Goal: Task Accomplishment & Management: Manage account settings

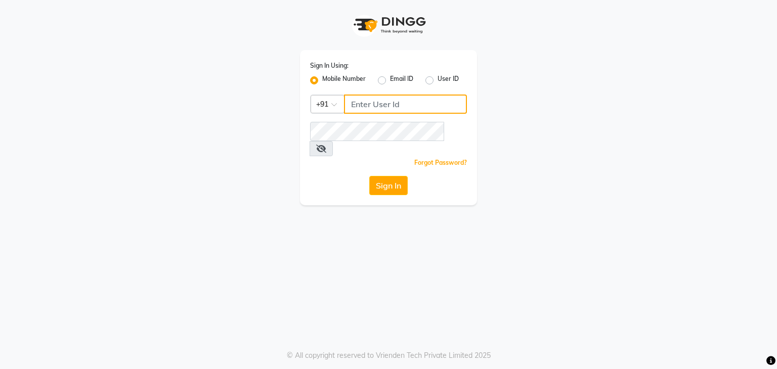
click at [391, 107] on input "Username" at bounding box center [405, 104] width 123 height 19
type input "7"
type input "7977244035"
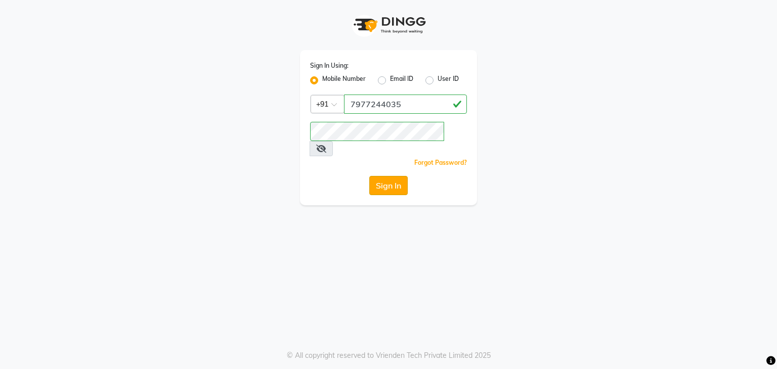
click at [387, 178] on button "Sign In" at bounding box center [388, 185] width 38 height 19
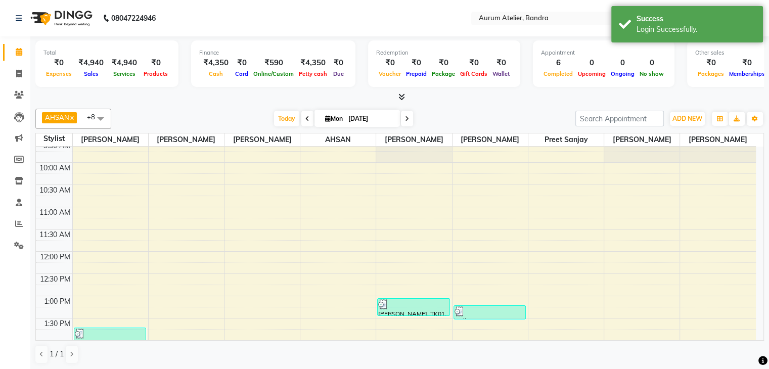
scroll to position [51, 0]
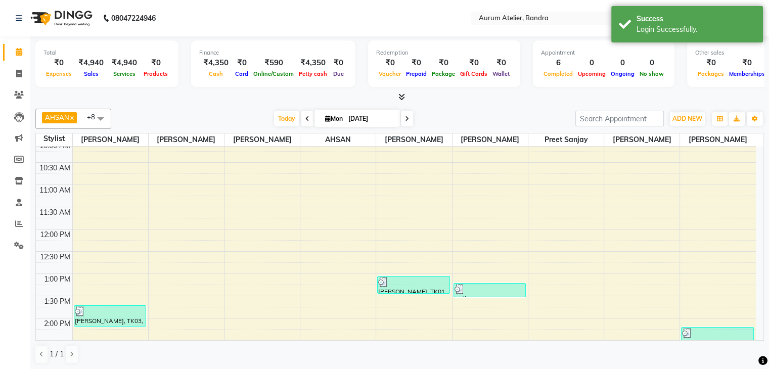
click at [305, 118] on icon at bounding box center [307, 119] width 4 height 6
type input "[DATE]"
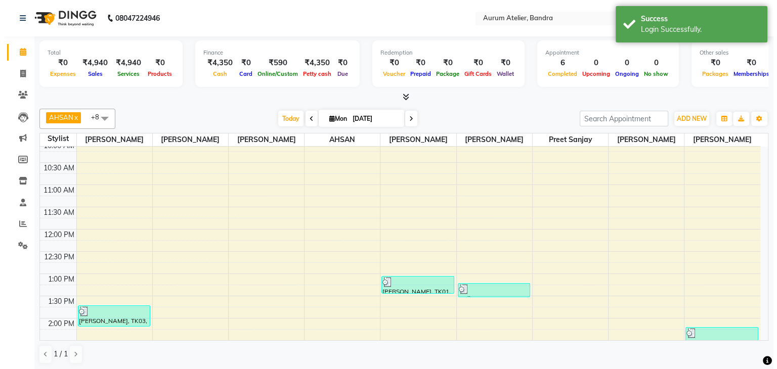
scroll to position [353, 0]
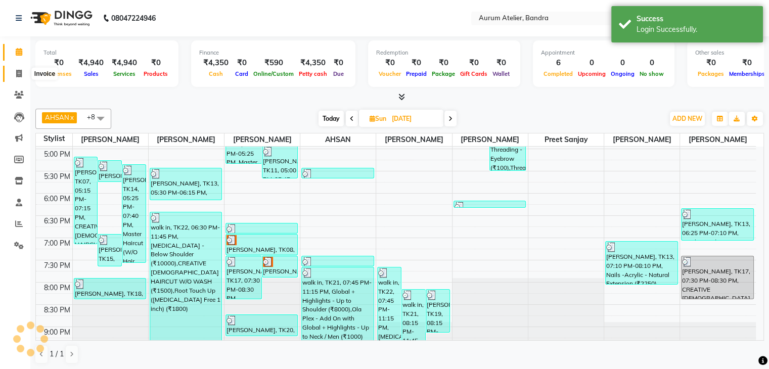
click at [12, 75] on span at bounding box center [19, 74] width 18 height 12
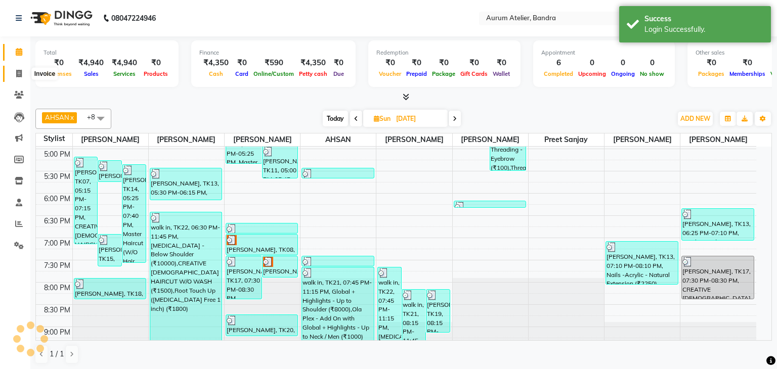
select select "service"
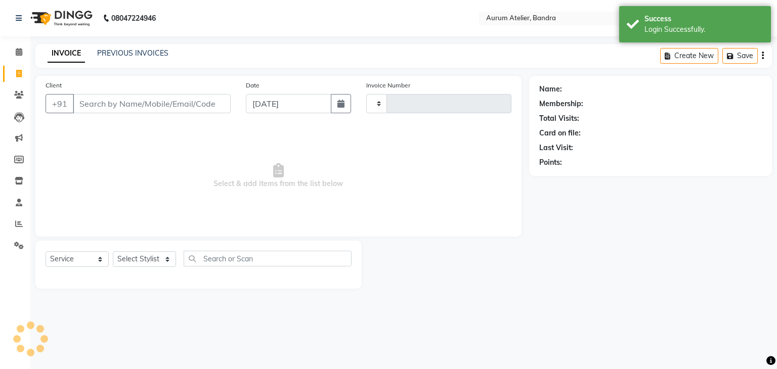
type input "0588"
select select "7410"
click at [146, 54] on link "PREVIOUS INVOICES" at bounding box center [132, 53] width 71 height 9
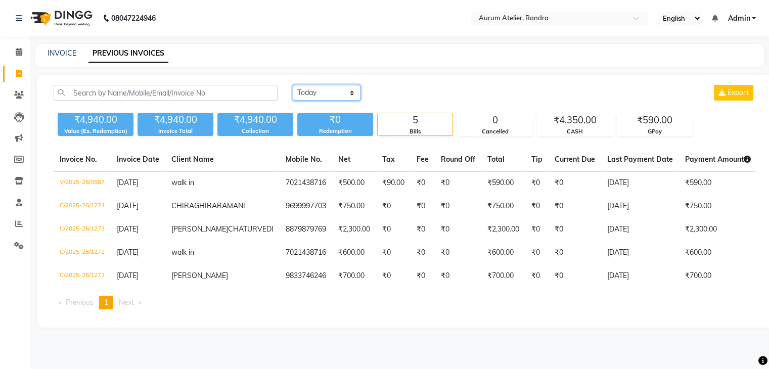
click at [328, 92] on select "[DATE] [DATE] Custom Range" at bounding box center [327, 93] width 68 height 16
select select "range"
click at [293, 85] on select "[DATE] [DATE] Custom Range" at bounding box center [327, 93] width 68 height 16
click at [404, 94] on input "[DATE]" at bounding box center [409, 93] width 71 height 14
select select "9"
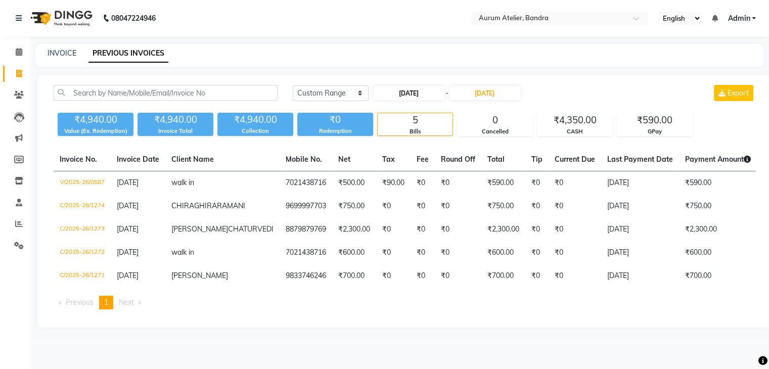
select select "2025"
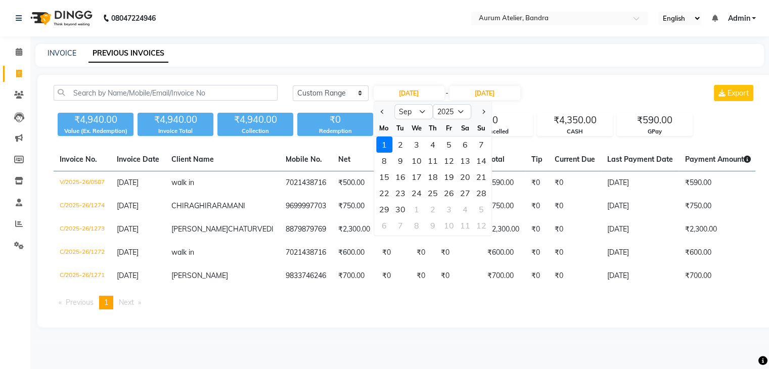
click at [377, 109] on div at bounding box center [384, 112] width 20 height 16
click at [382, 111] on span "Previous month" at bounding box center [383, 112] width 4 height 4
select select "8"
click at [446, 144] on div "1" at bounding box center [449, 145] width 16 height 16
type input "[DATE]"
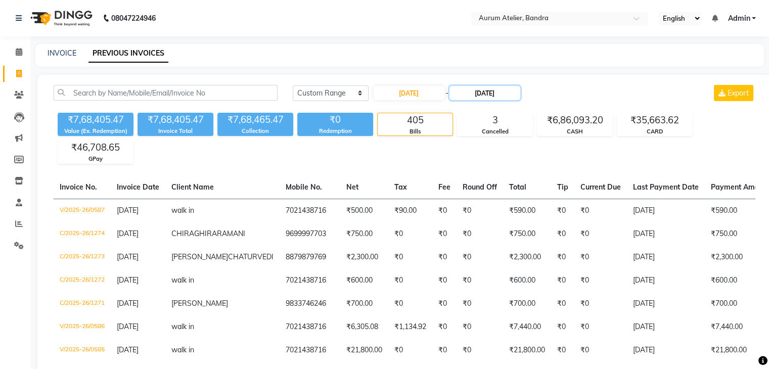
click at [496, 94] on input "[DATE]" at bounding box center [484, 93] width 71 height 14
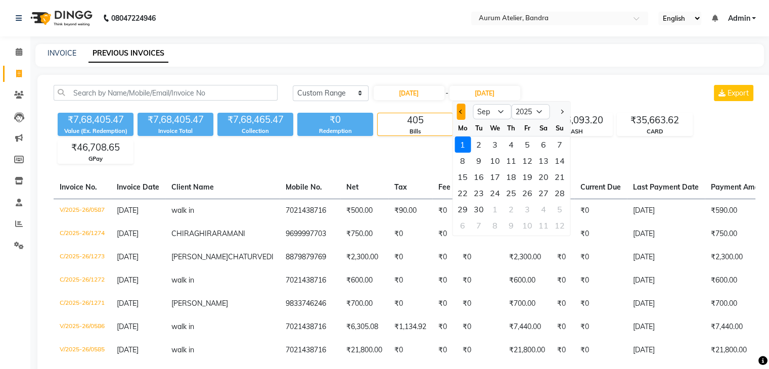
click at [461, 110] on span "Previous month" at bounding box center [461, 112] width 4 height 4
select select "8"
click at [558, 209] on div "31" at bounding box center [560, 209] width 16 height 16
